Goal: Task Accomplishment & Management: Use online tool/utility

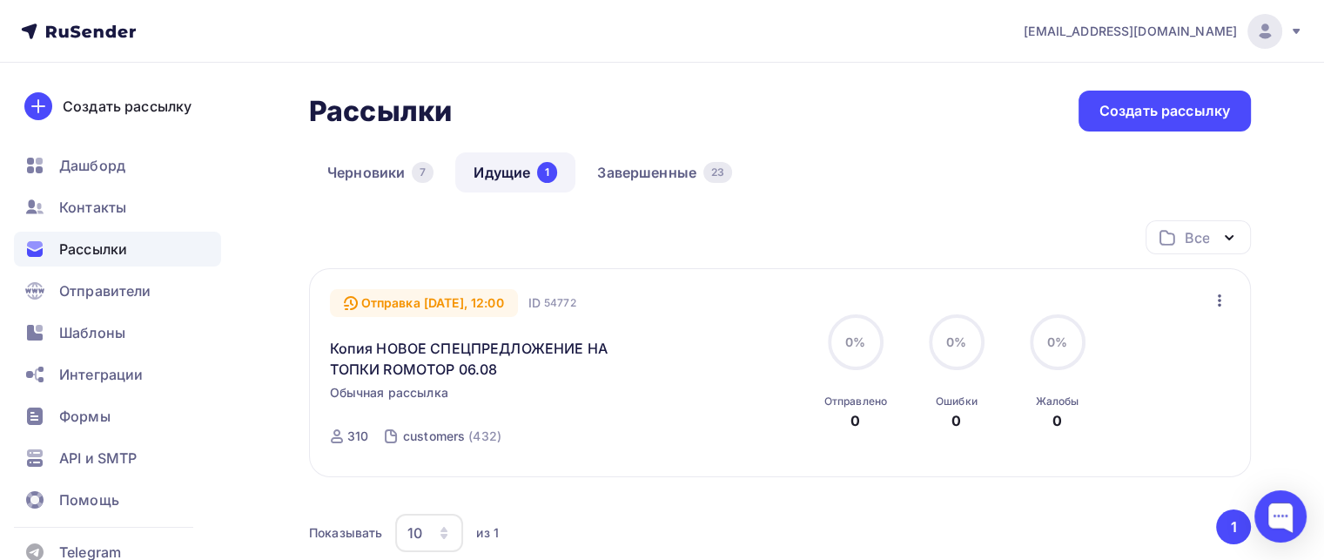
click at [77, 243] on span "Рассылки" at bounding box center [93, 248] width 68 height 21
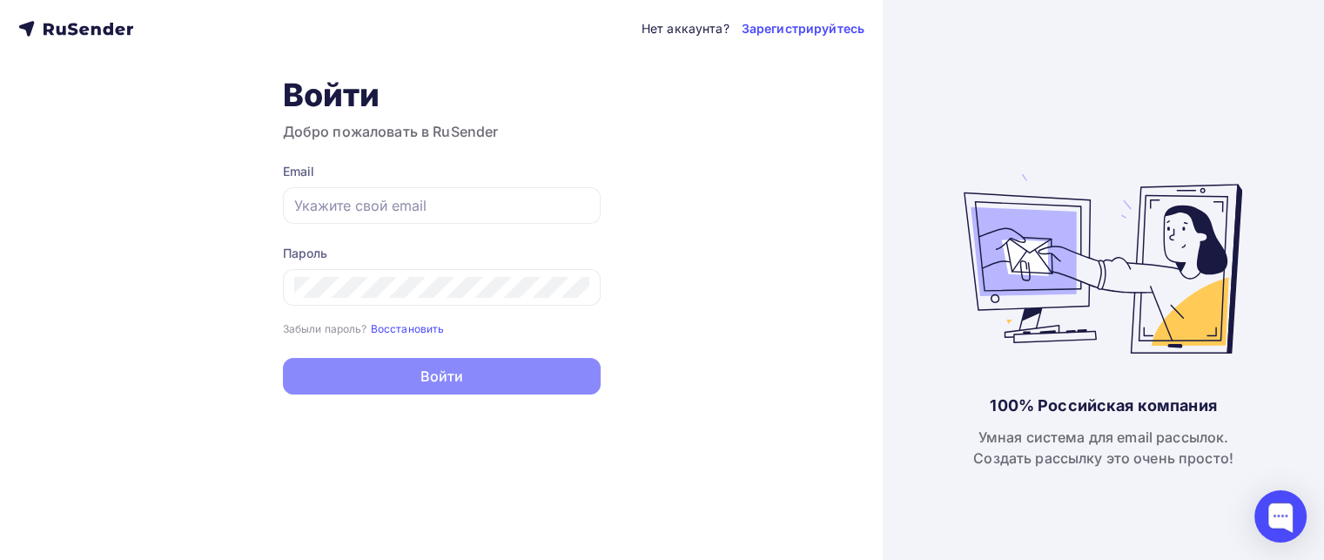
click at [77, 243] on div "Нет аккаунта? Зарегистрируйтесь Войти Добро пожаловать в RuSender Email Пароль …" at bounding box center [441, 280] width 882 height 560
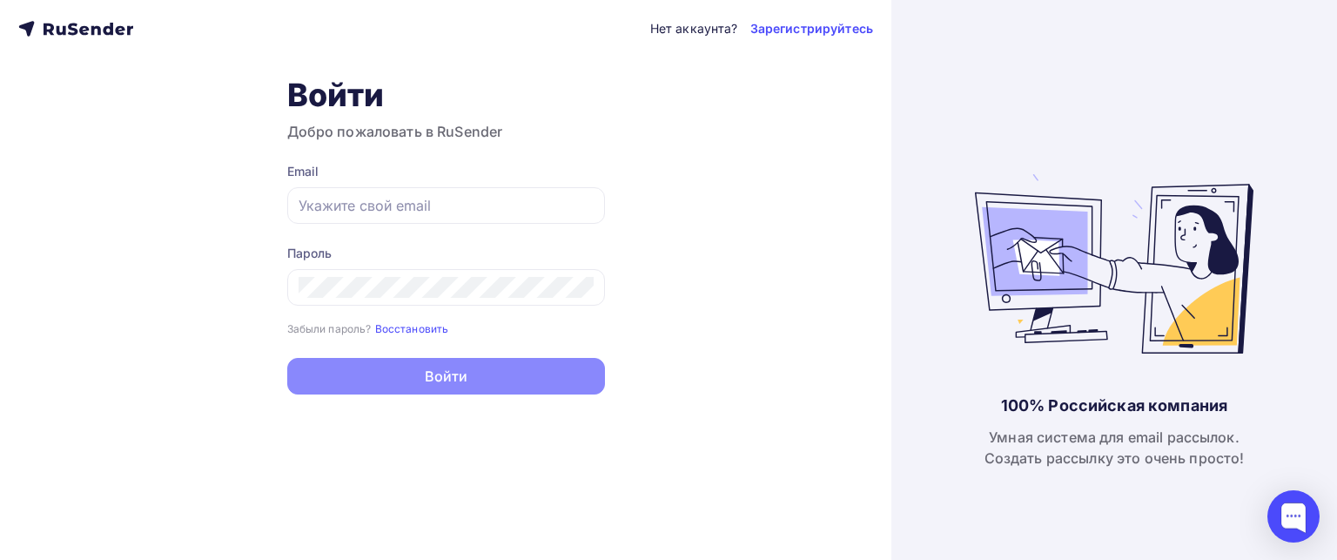
type input "[EMAIL_ADDRESS][DOMAIN_NAME]"
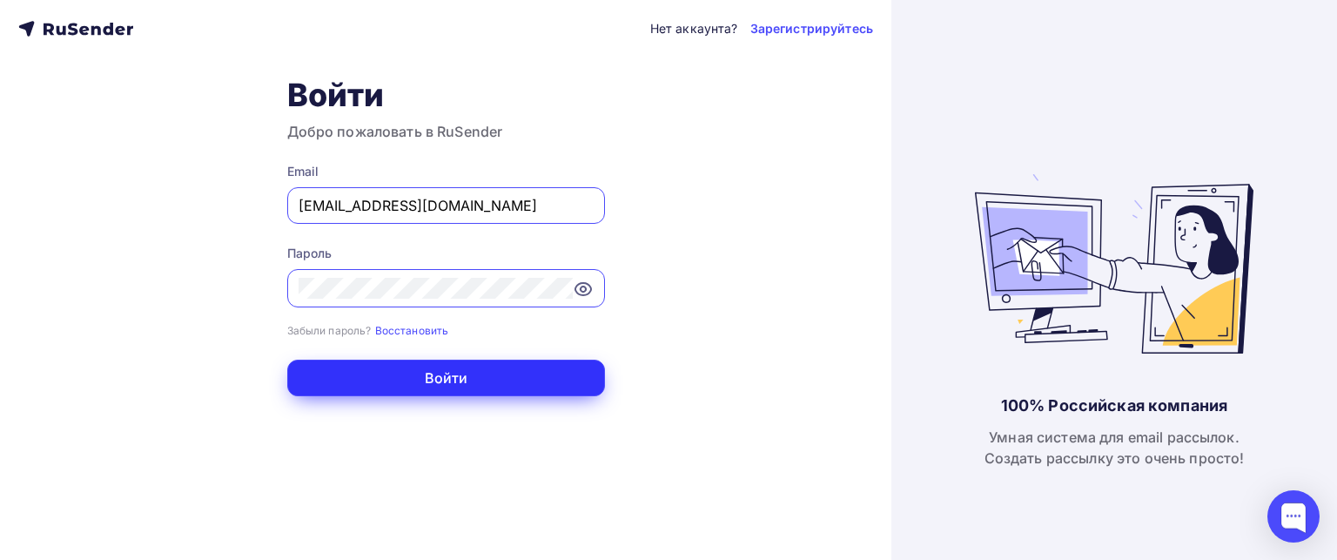
click at [436, 368] on button "Войти" at bounding box center [446, 377] width 318 height 37
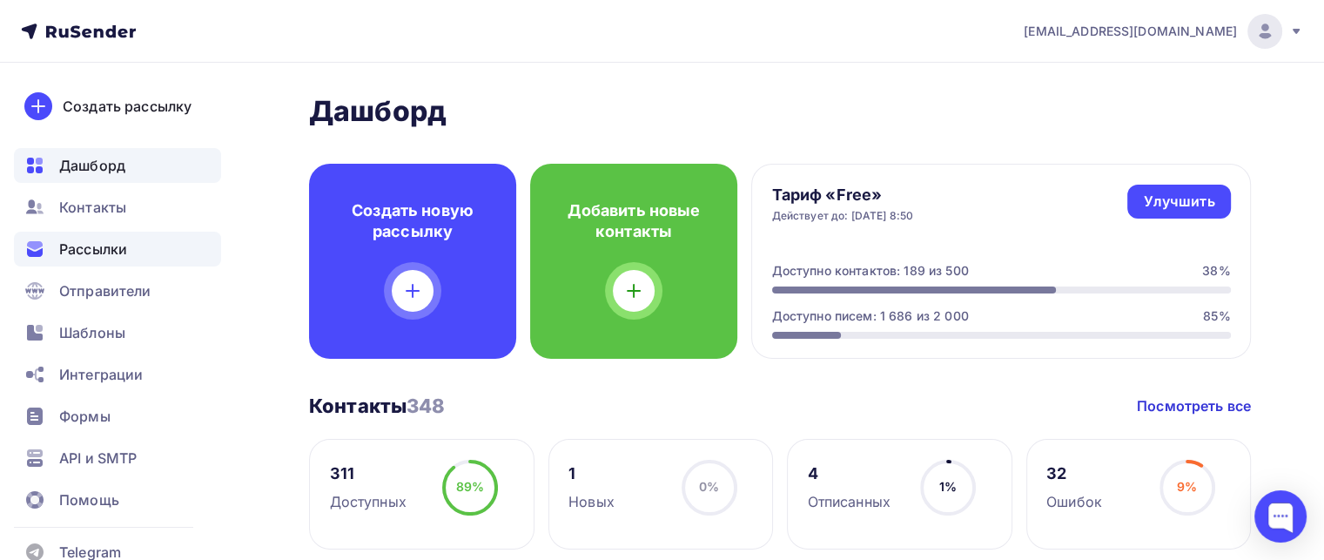
click at [118, 257] on span "Рассылки" at bounding box center [93, 248] width 68 height 21
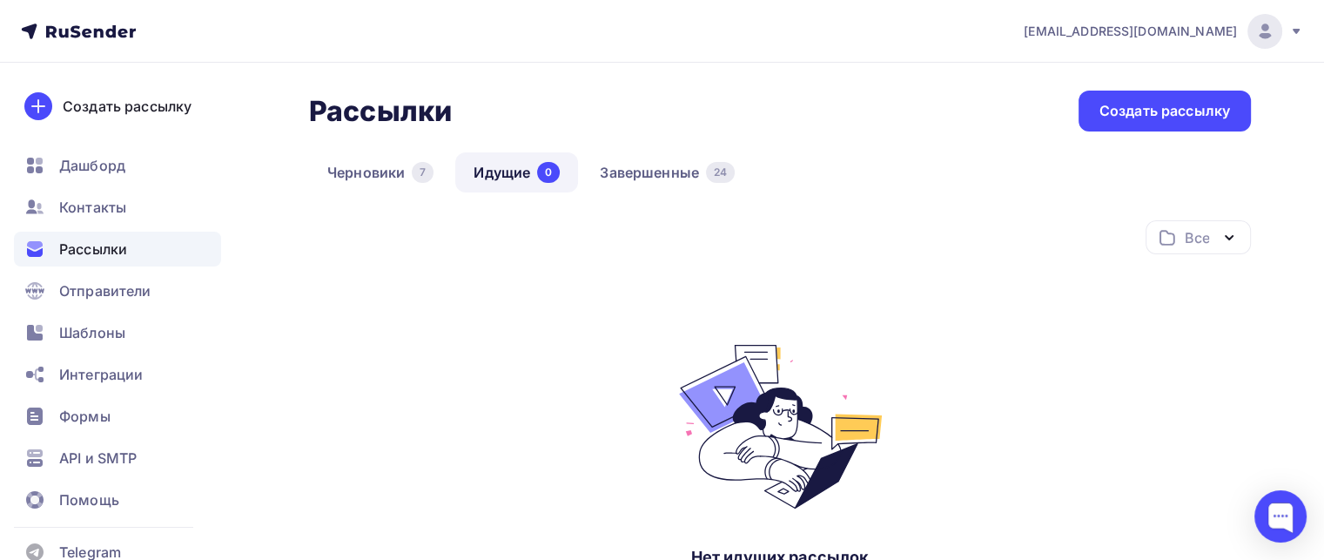
click at [654, 194] on div "Черновики 7 Идущие 0 Завершенные 24" at bounding box center [780, 186] width 942 height 68
click at [675, 175] on link "Завершенные 24" at bounding box center [666, 172] width 171 height 40
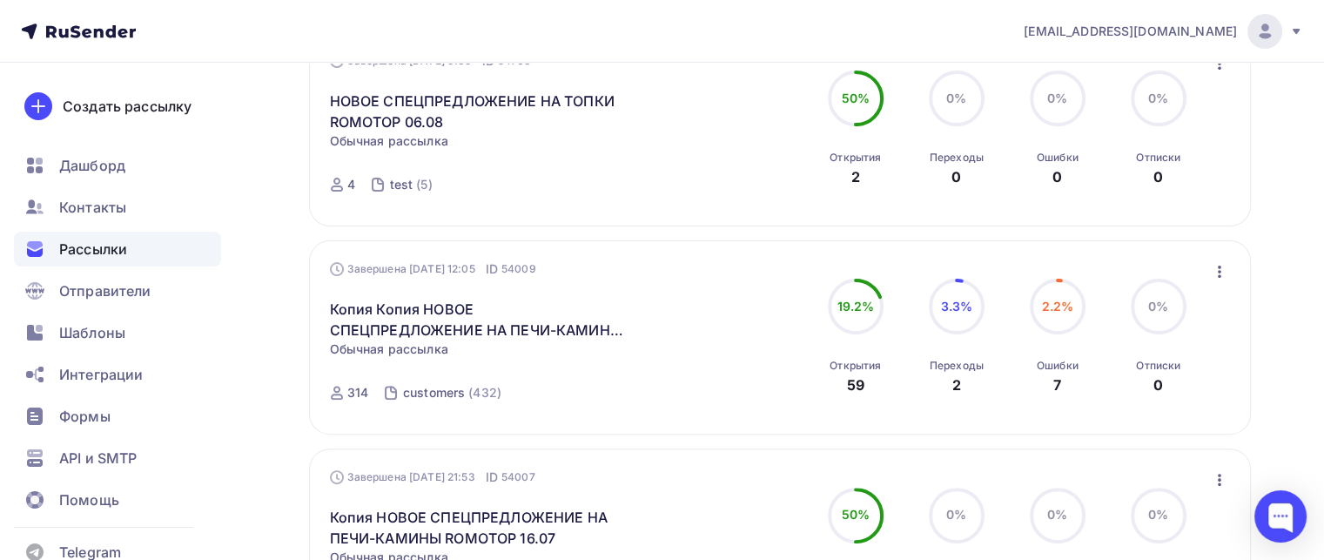
scroll to position [447, 0]
click at [1224, 271] on icon "button" at bounding box center [1219, 268] width 21 height 21
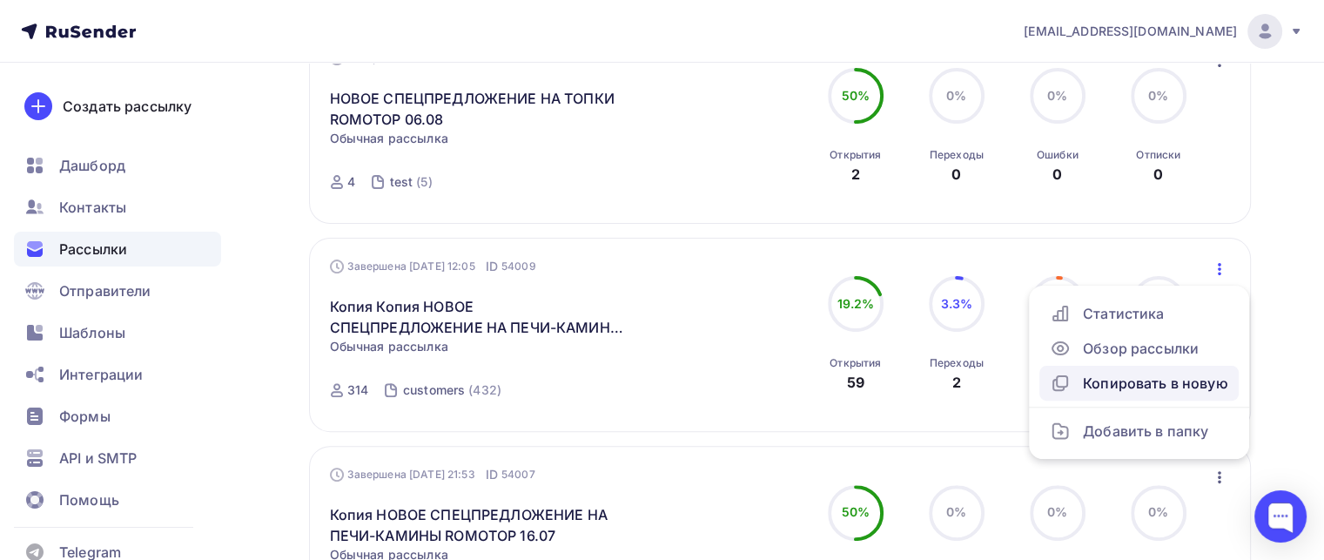
click at [1119, 389] on div "Копировать в новую" at bounding box center [1139, 382] width 178 height 21
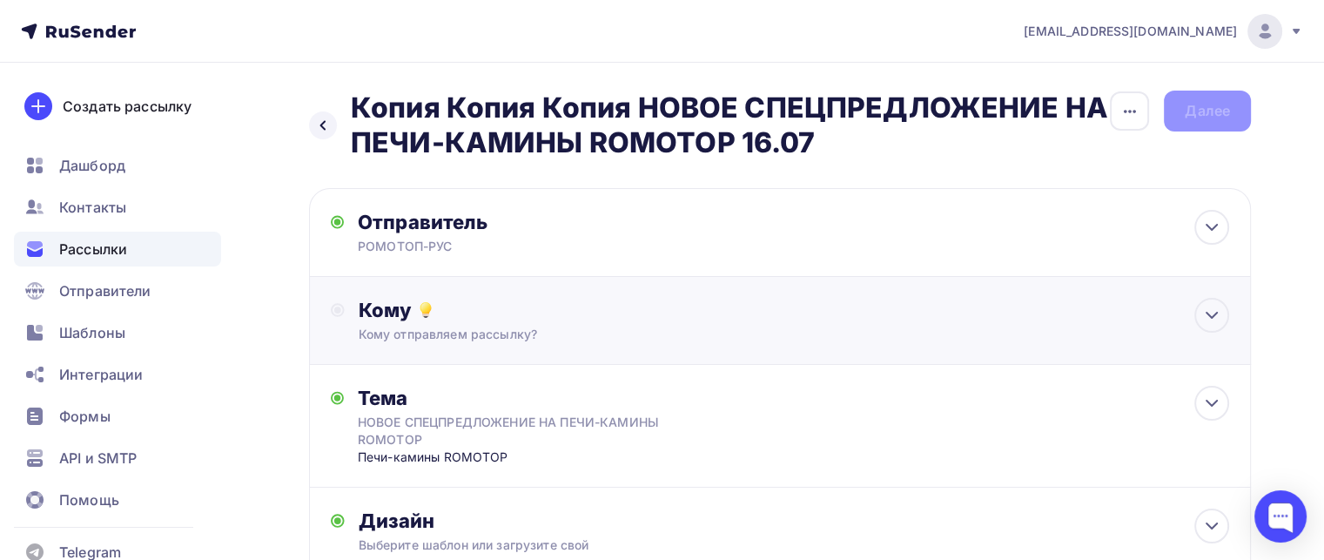
click at [449, 302] on div "Кому" at bounding box center [794, 310] width 870 height 24
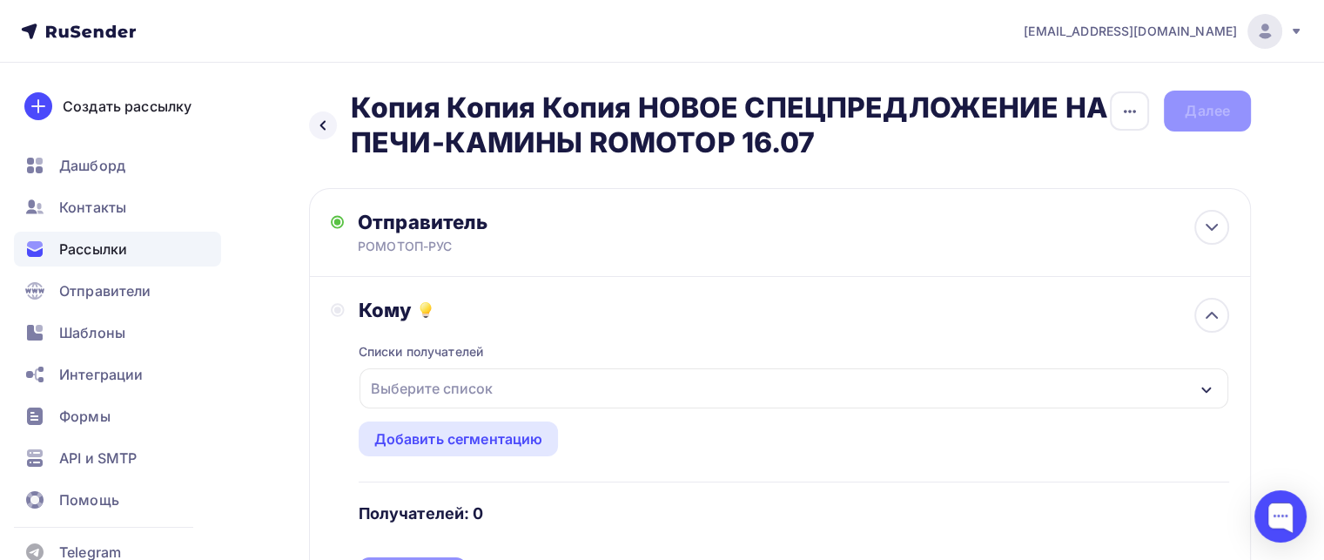
click at [420, 387] on div "Выберите список" at bounding box center [432, 387] width 136 height 31
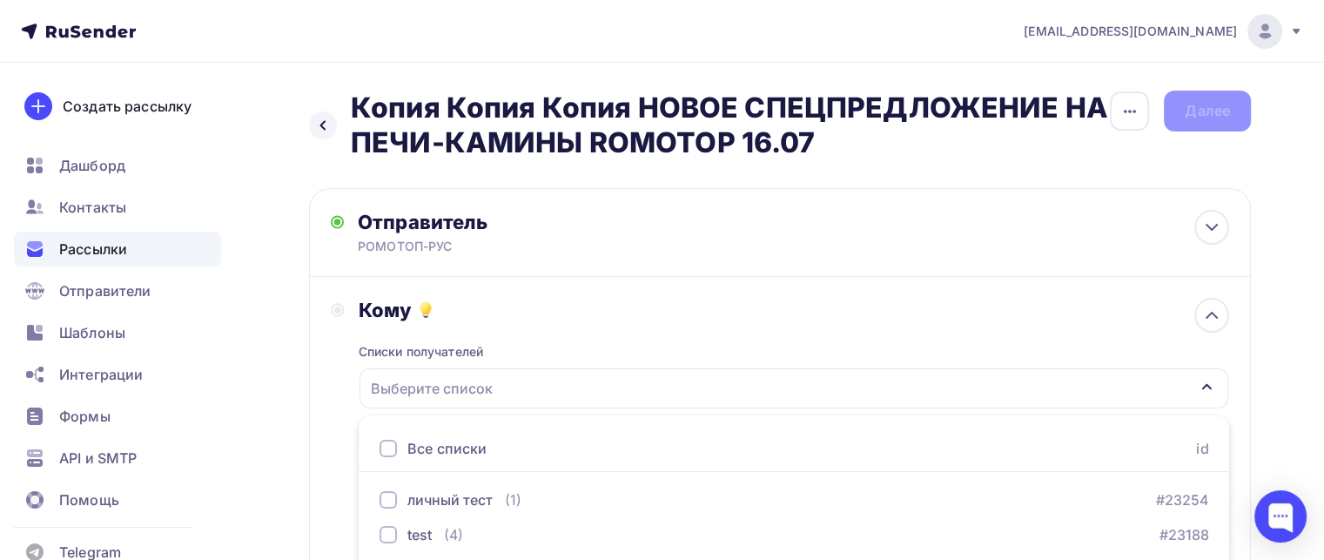
scroll to position [100, 0]
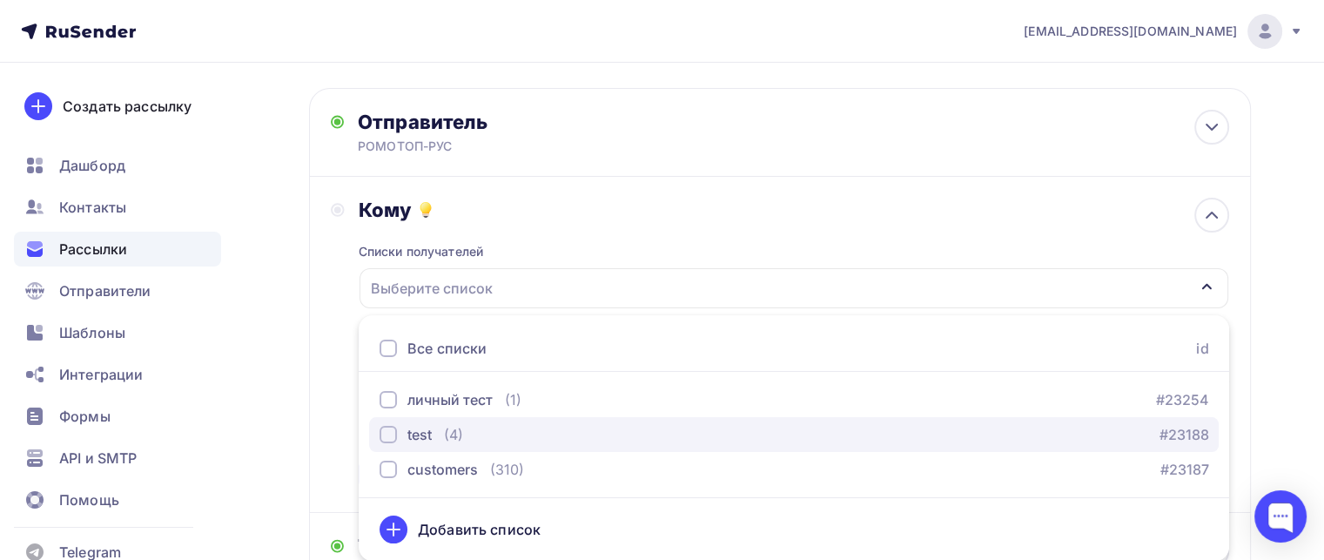
click at [453, 435] on div "(4)" at bounding box center [453, 434] width 19 height 21
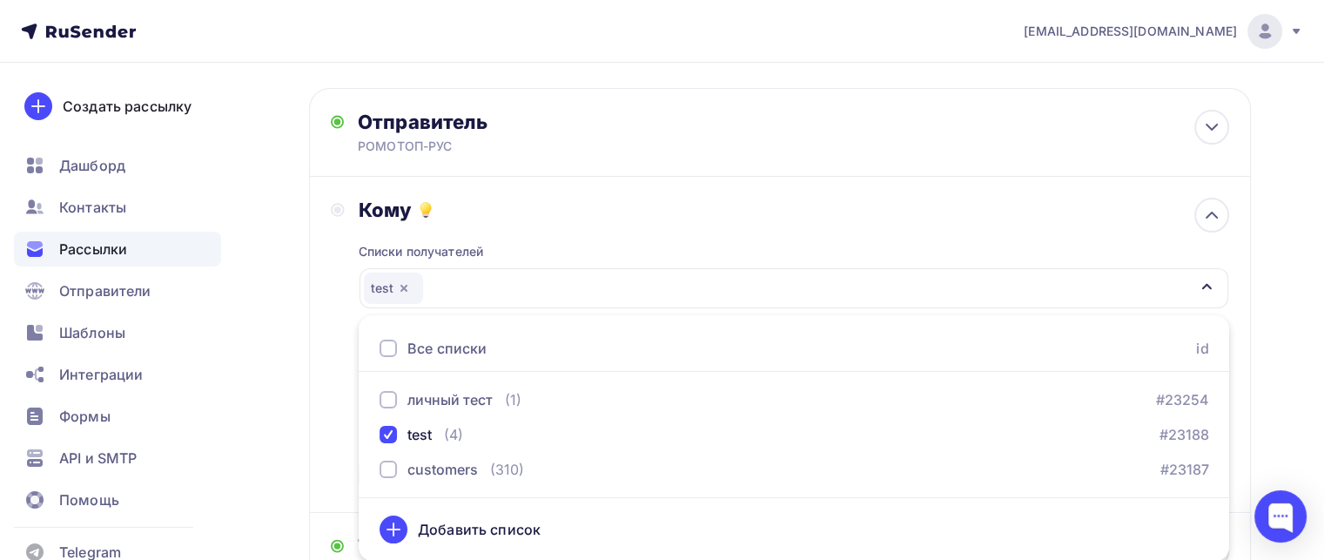
click at [245, 365] on div "Назад Копия Копия Копия НОВОЕ СПЕЦПРЕДЛОЖЕНИЕ НА ПЕЧИ-КАМИНЫ ROMOTOP 16.07 Копи…" at bounding box center [662, 443] width 1324 height 960
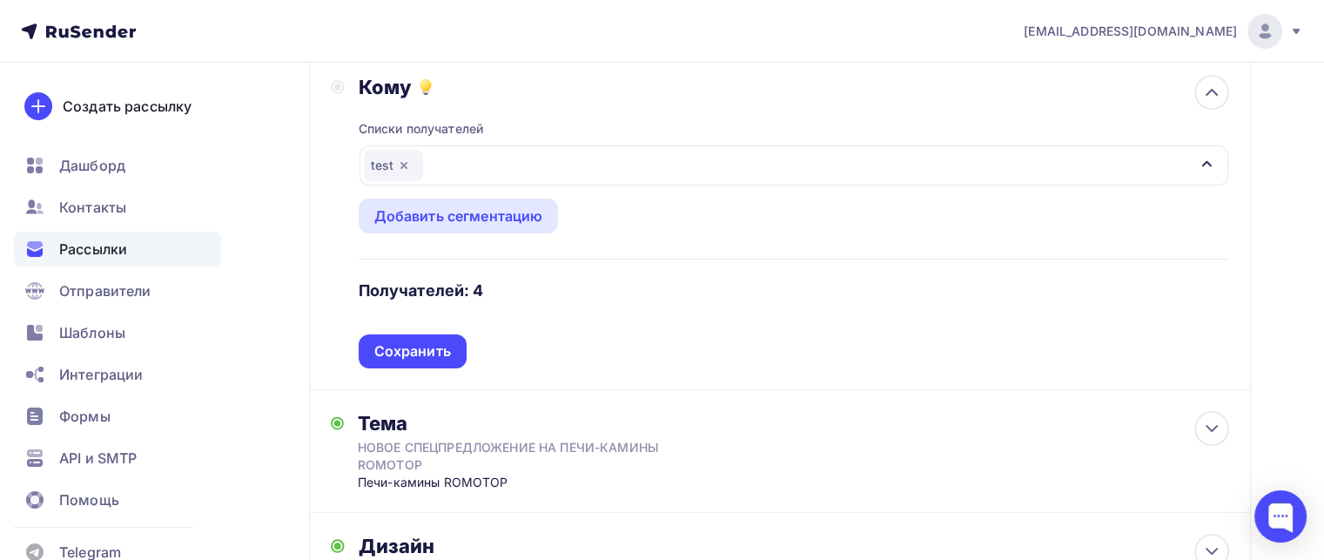
scroll to position [245, 0]
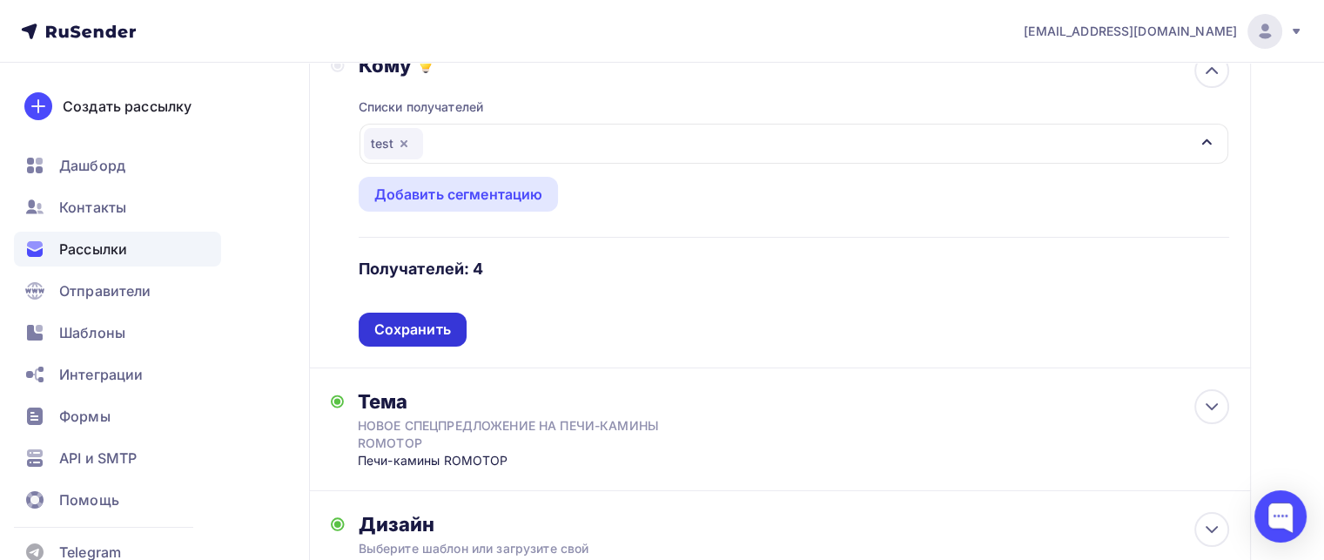
click at [391, 319] on div "Сохранить" at bounding box center [412, 329] width 77 height 20
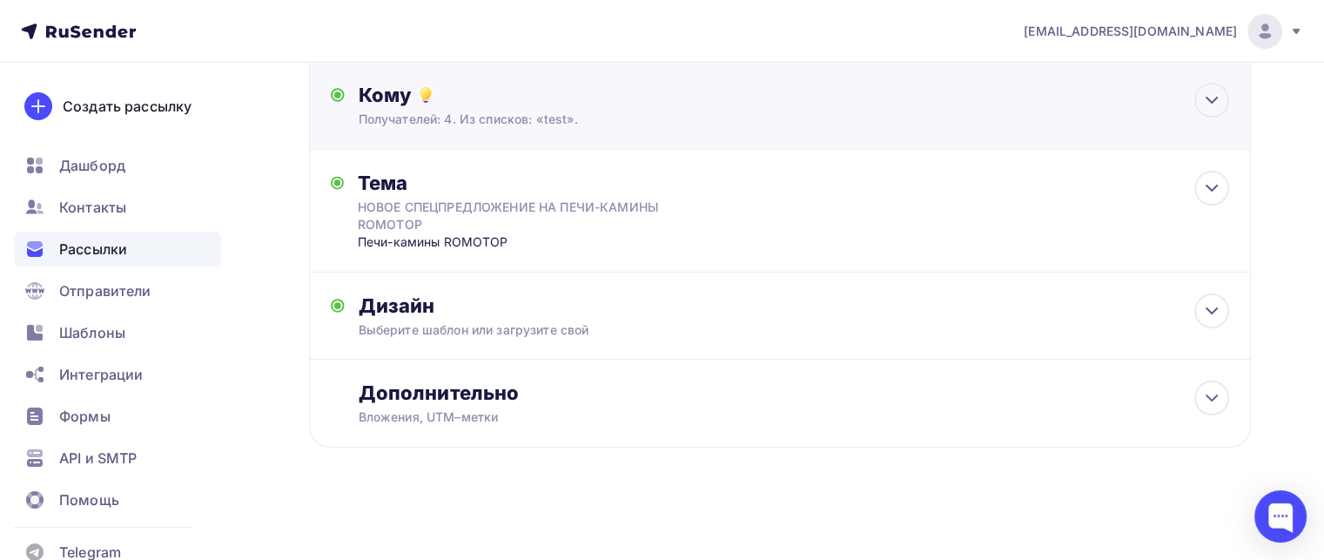
scroll to position [214, 0]
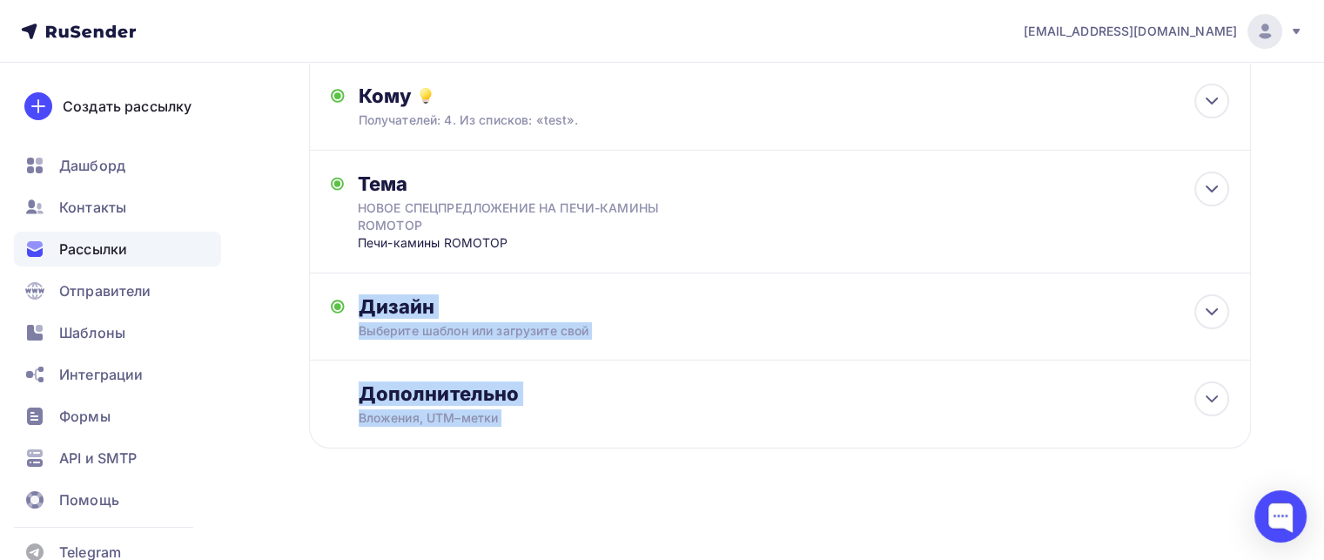
drag, startPoint x: 391, startPoint y: 319, endPoint x: 606, endPoint y: 453, distance: 253.8
click at [606, 453] on div "Назад Копия Копия Копия НОВОЕ СПЕЦПРЕДЛОЖЕНИЕ НА ПЕЧИ-КАМИНЫ ROMOTOP 16.07 Копи…" at bounding box center [780, 183] width 942 height 614
click at [606, 444] on div "Дополнительно Вложения, UTM–метки Вложения Добавить файл Максимальный суммарный…" at bounding box center [780, 404] width 942 height 88
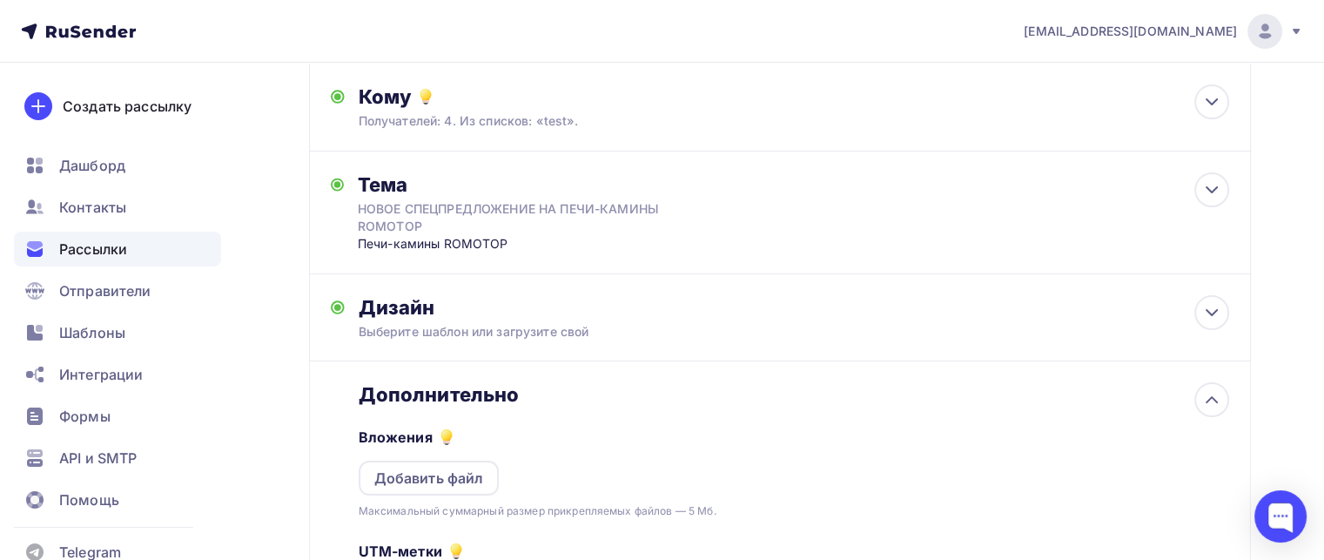
scroll to position [0, 0]
click at [1026, 346] on div "Дизайн Выберите шаблон или загрузите свой Размер письма: 122 Kb Заменить шаблон…" at bounding box center [780, 327] width 898 height 65
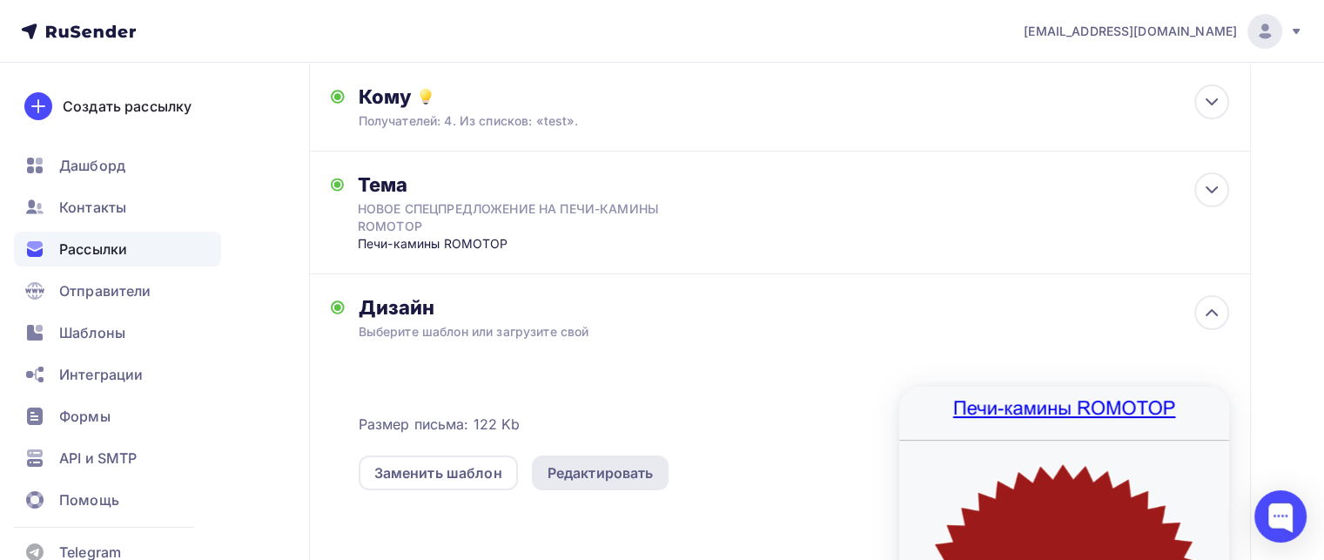
click at [572, 480] on div "Редактировать" at bounding box center [600, 472] width 106 height 21
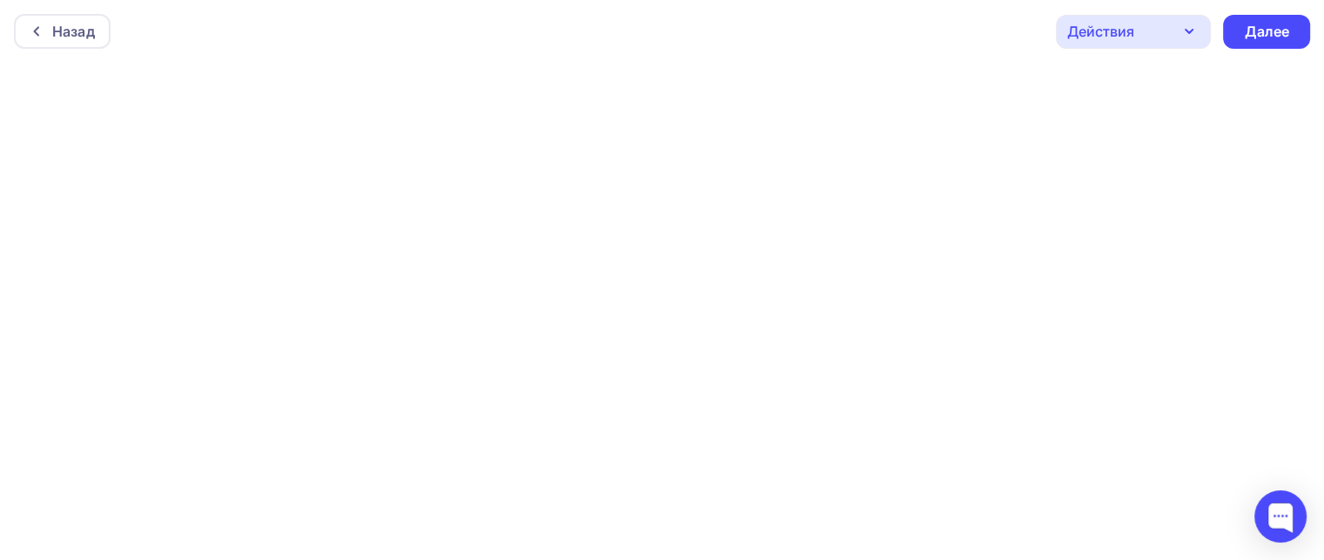
scroll to position [3, 0]
click at [1269, 20] on div "Далее" at bounding box center [1266, 28] width 45 height 20
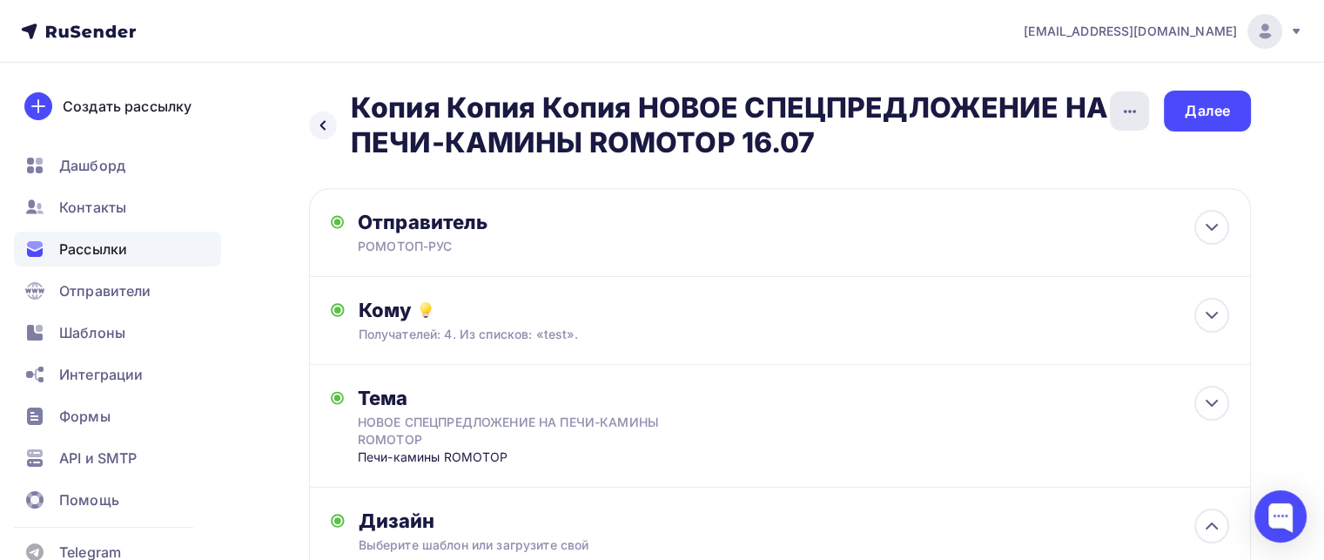
click at [1135, 107] on icon "button" at bounding box center [1129, 111] width 21 height 21
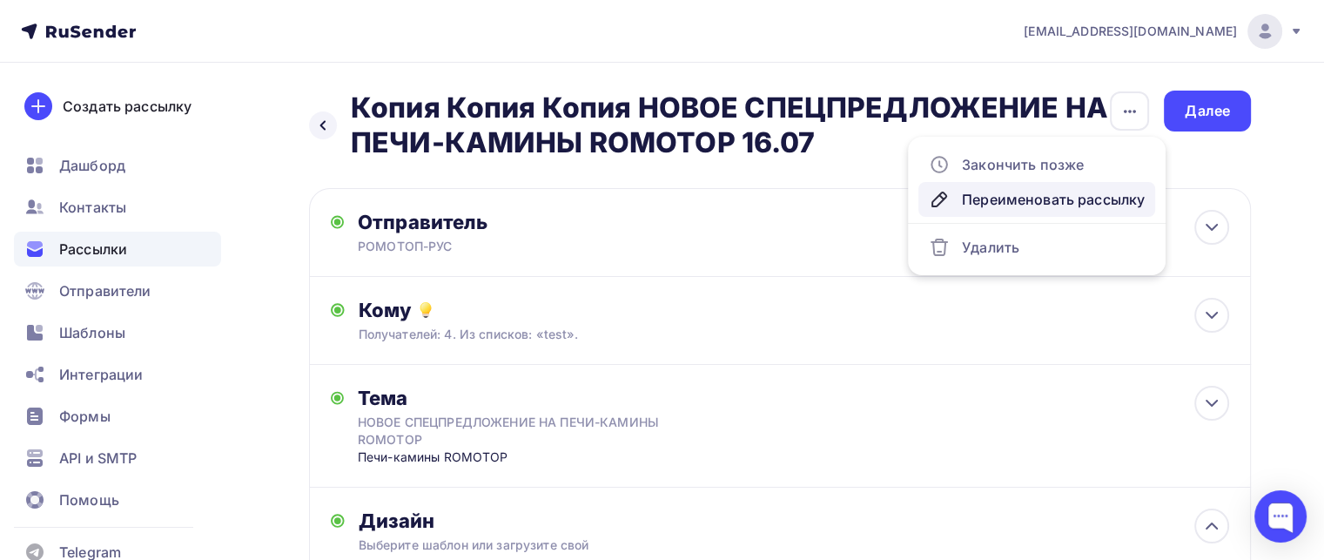
click at [1037, 205] on div "Переименовать рассылку" at bounding box center [1037, 199] width 216 height 21
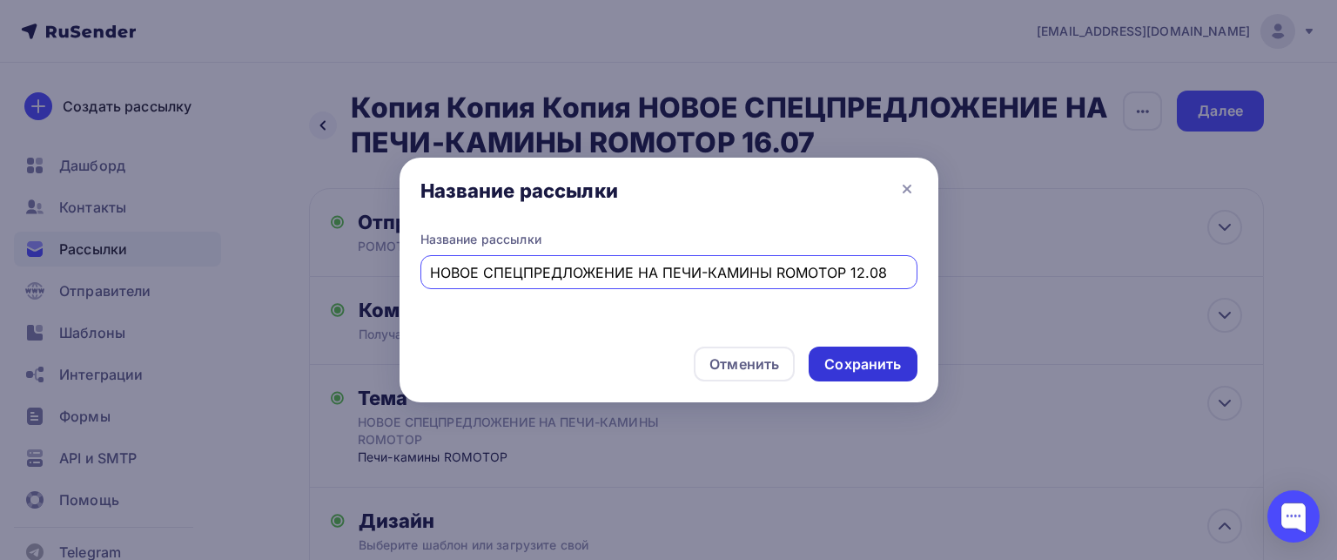
type input "НОВОЕ СПЕЦПРЕДЛОЖЕНИЕ НА ПЕЧИ-КАМИНЫ ROMOTOP 12.08"
click at [873, 372] on div "Сохранить" at bounding box center [862, 364] width 77 height 20
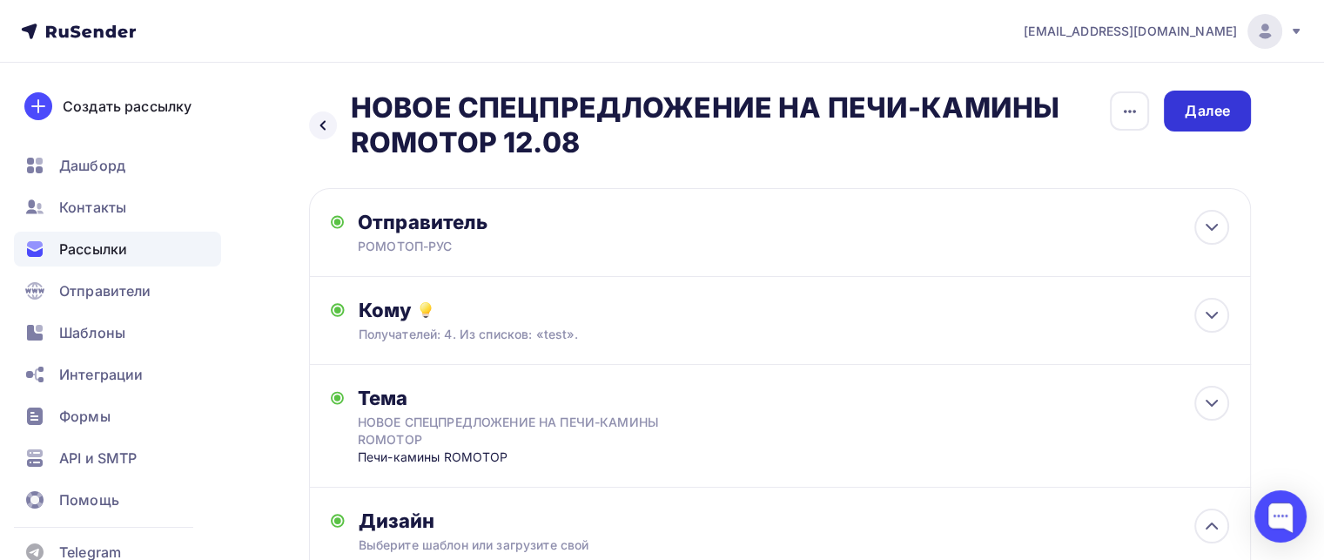
click at [1215, 109] on div "Далее" at bounding box center [1206, 111] width 45 height 20
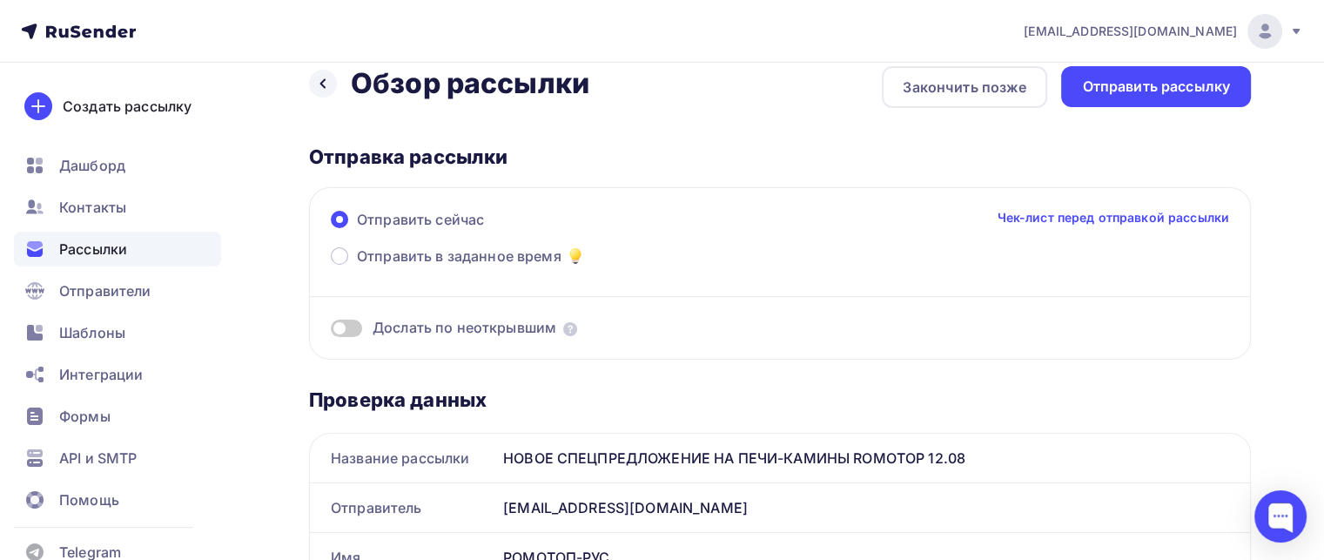
scroll to position [23, 0]
click at [1114, 89] on div "Отправить рассылку" at bounding box center [1156, 87] width 148 height 20
